Goal: Transaction & Acquisition: Purchase product/service

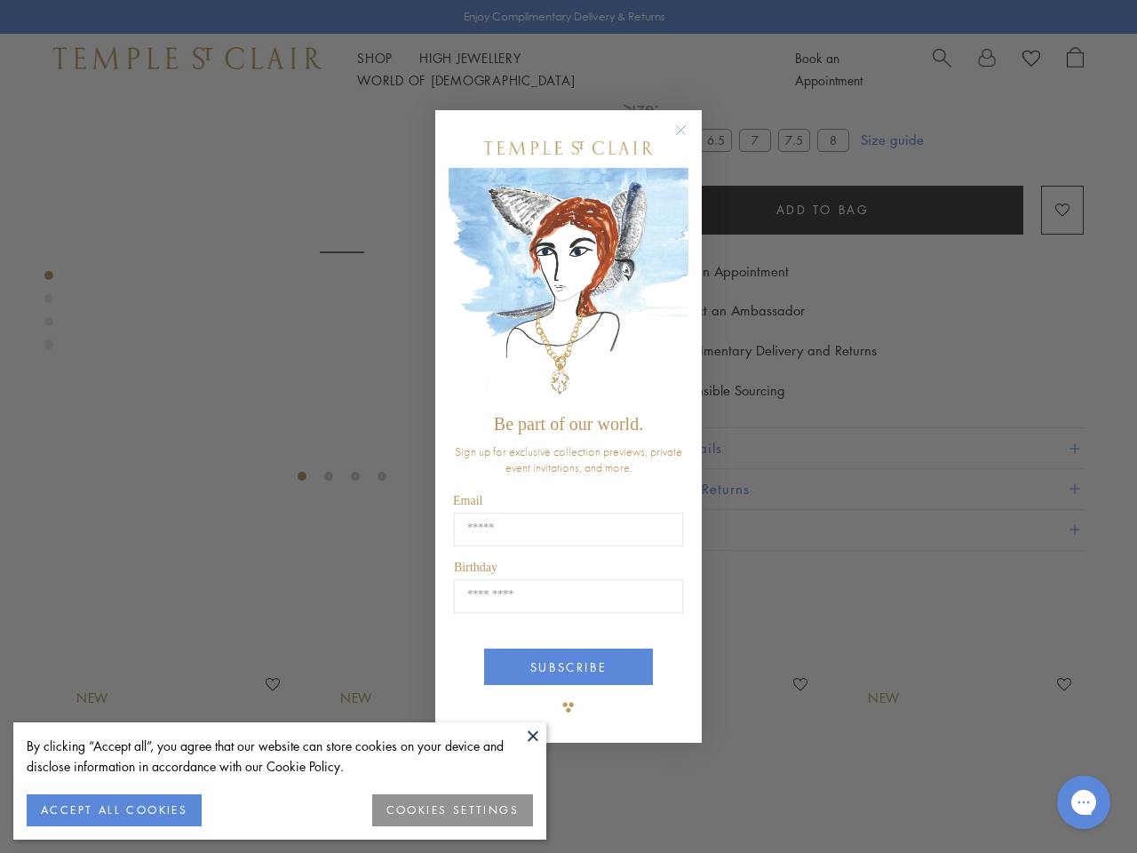
click at [569, 426] on span "Be part of our world." at bounding box center [568, 424] width 149 height 20
click at [533, 736] on button at bounding box center [533, 735] width 27 height 27
click at [114, 810] on button "ACCEPT ALL COOKIES" at bounding box center [114, 810] width 175 height 32
click at [453, 810] on div "Close dialog Be part of our world. Sign up for exclusive collection previews, p…" at bounding box center [568, 426] width 1137 height 853
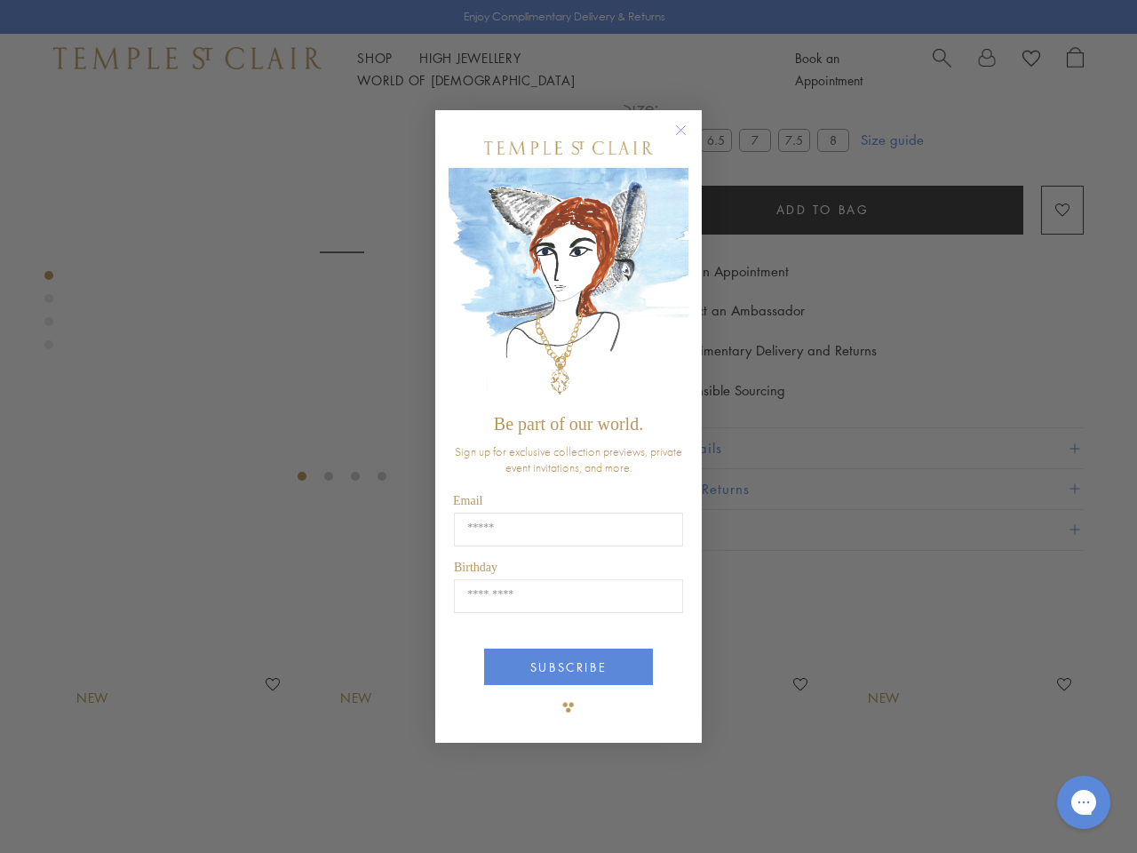
click at [689, 138] on icon "Close dialog" at bounding box center [681, 130] width 22 height 22
